Goal: Task Accomplishment & Management: Manage account settings

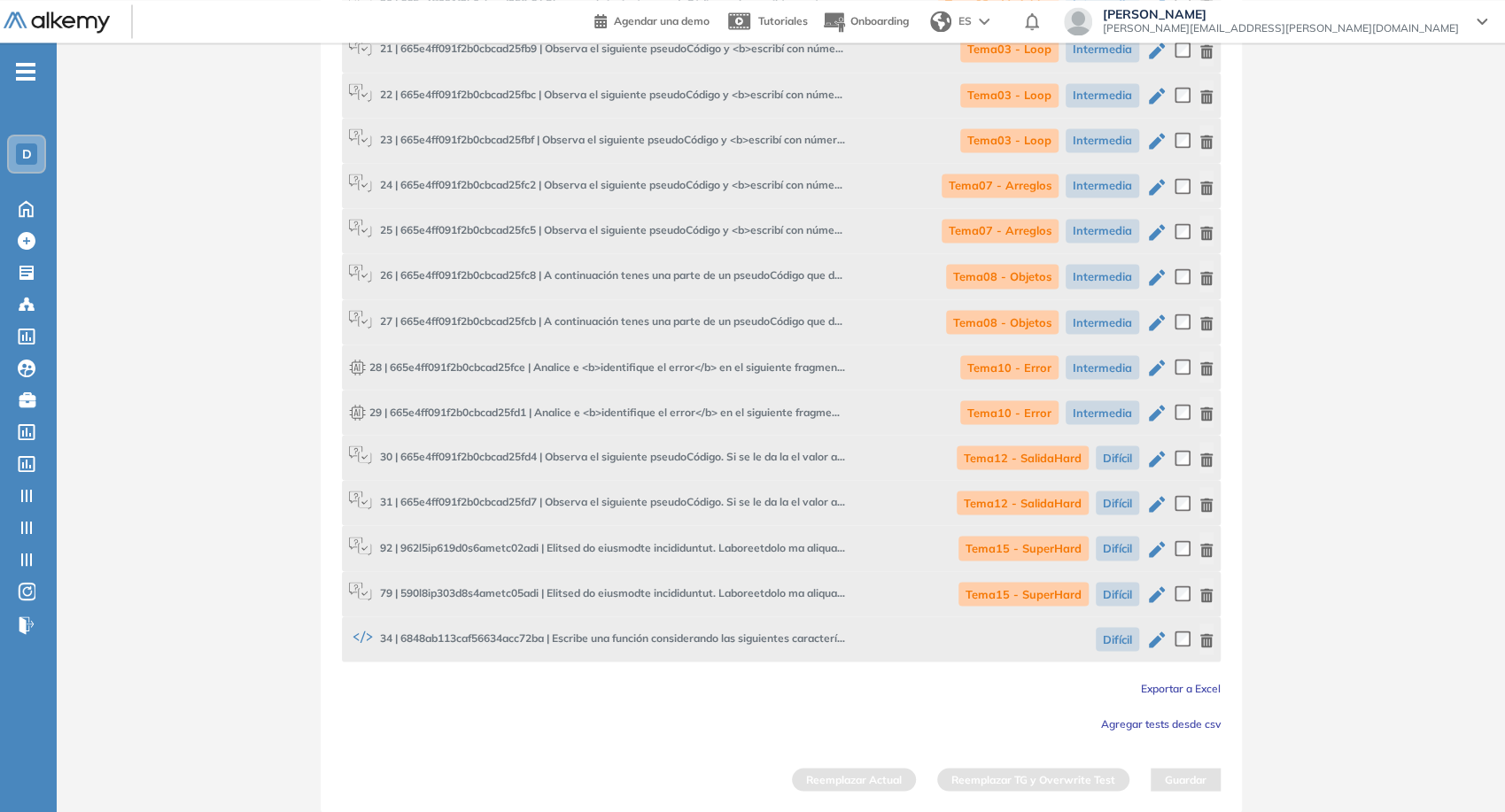
click at [1308, 9] on span "[PERSON_NAME]" at bounding box center [1281, 14] width 356 height 14
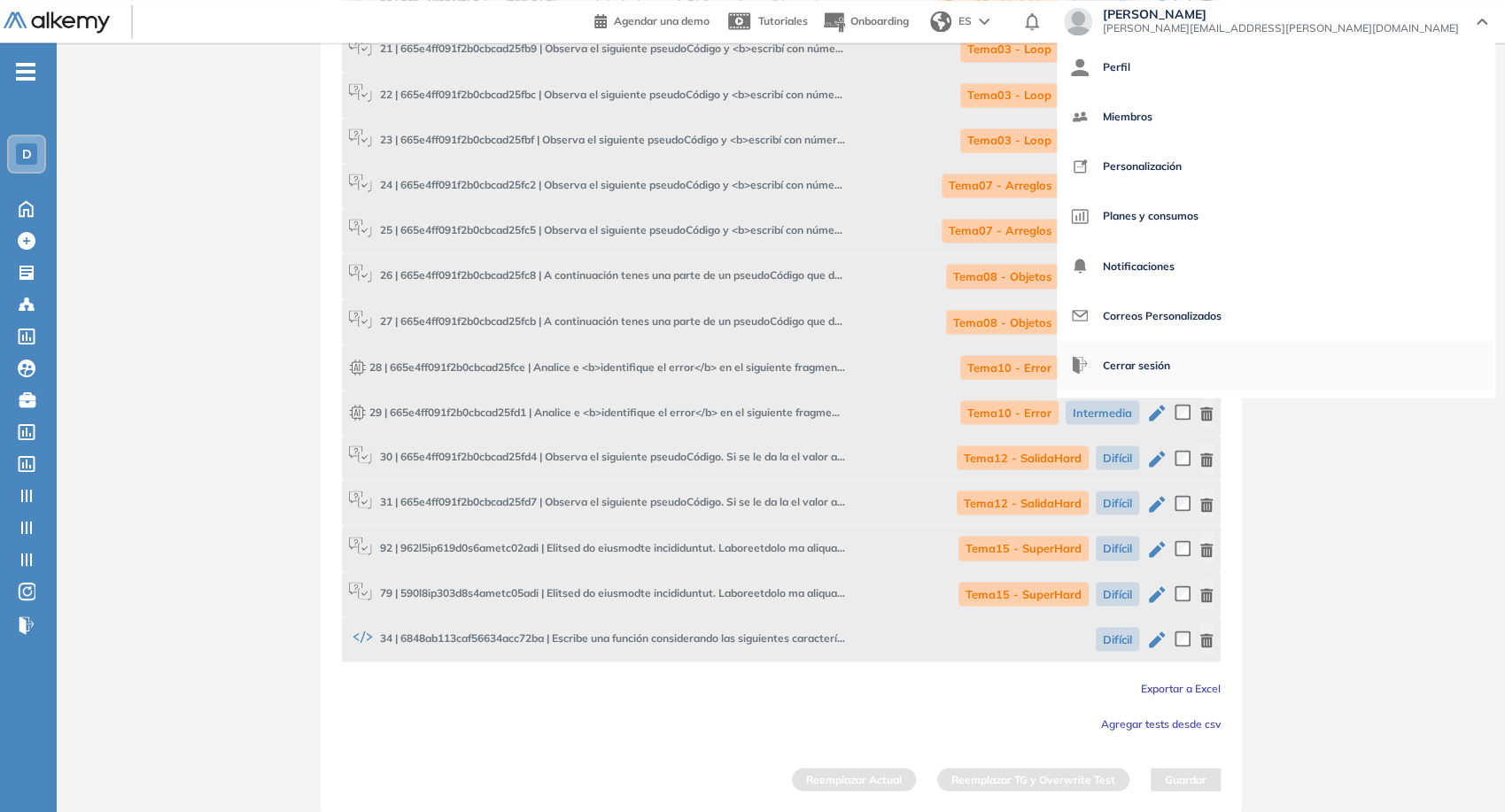
click at [1170, 354] on span "Cerrar sesión" at bounding box center [1136, 364] width 67 height 42
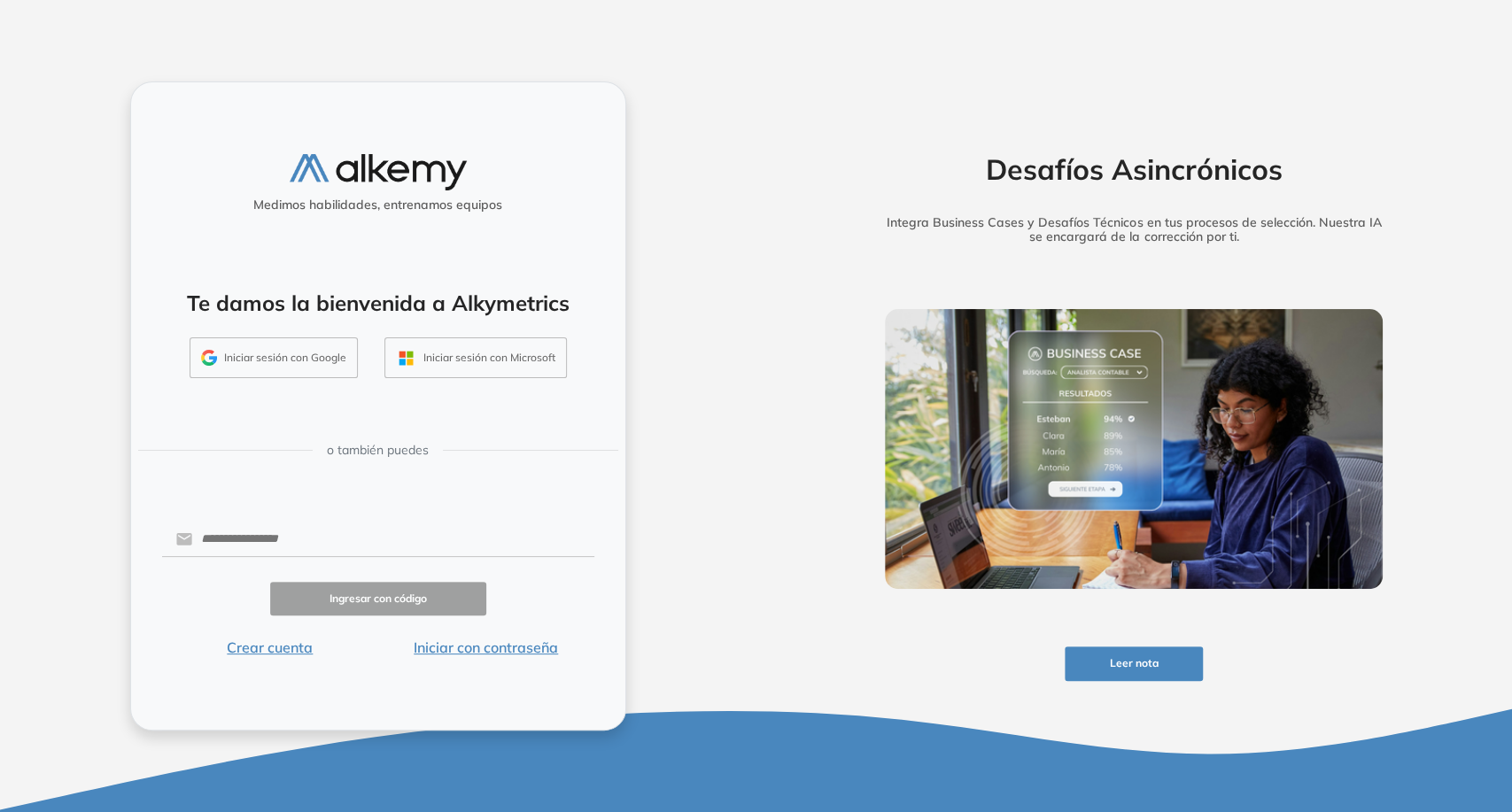
click at [332, 356] on button "Iniciar sesión con Google" at bounding box center [274, 357] width 168 height 41
